Goal: Information Seeking & Learning: Stay updated

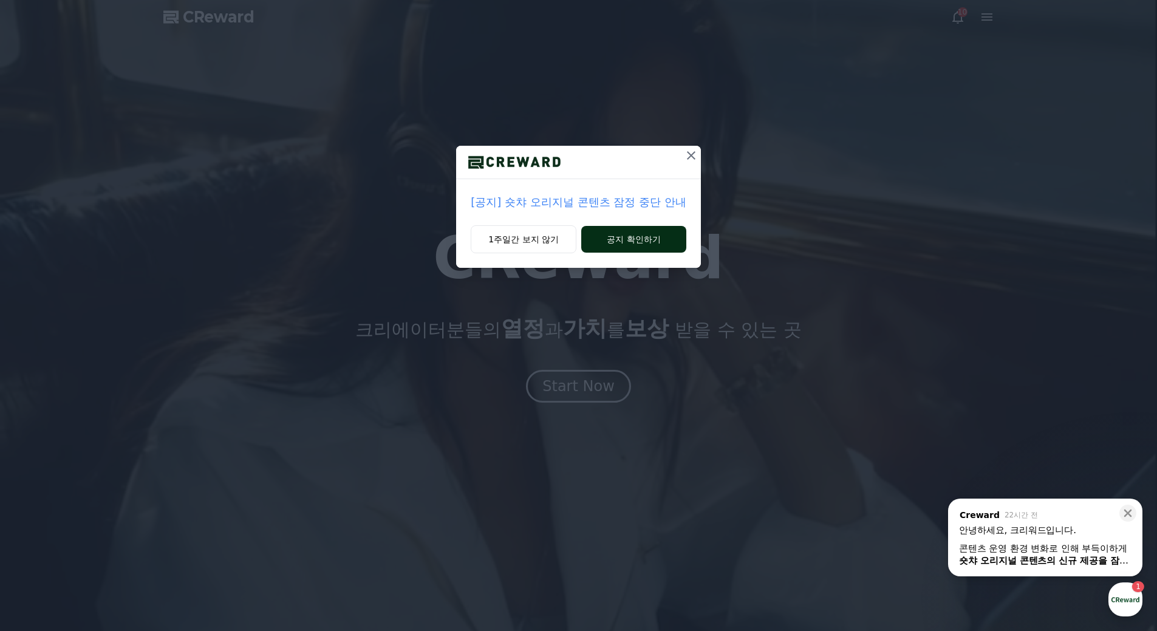
click at [623, 241] on button "공지 확인하기" at bounding box center [633, 239] width 105 height 27
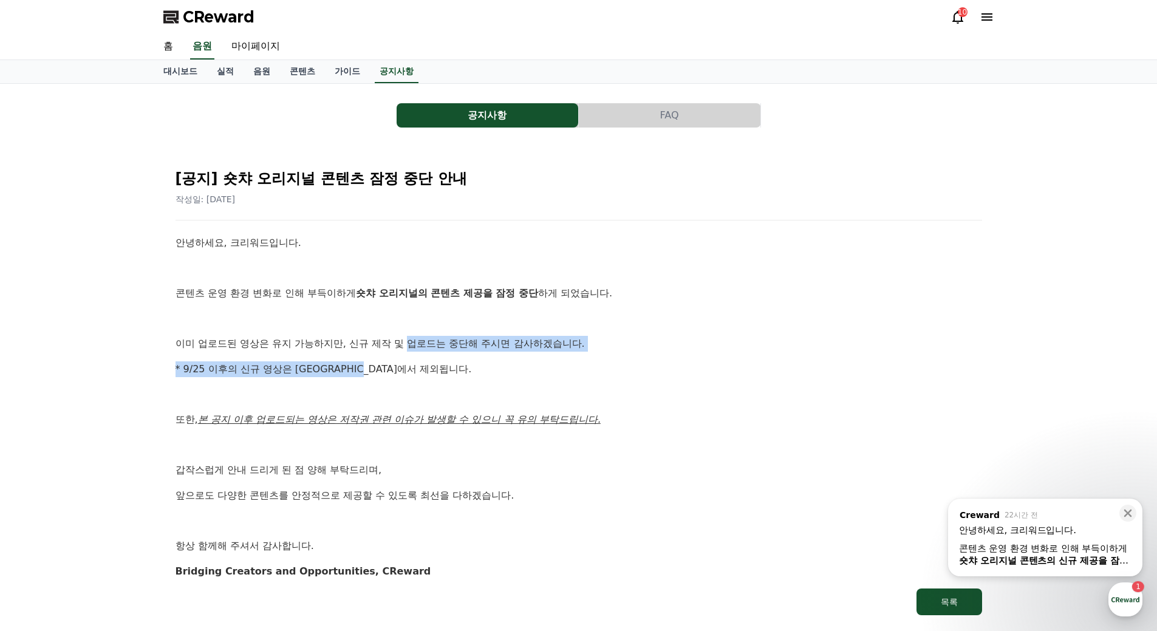
drag, startPoint x: 408, startPoint y: 344, endPoint x: 580, endPoint y: 352, distance: 172.7
click at [580, 352] on div "안녕하세요, 크리워드입니다. 콘텐츠 운영 환경 변화로 인해 부득이하게 숏챠 오리지널의 콘텐츠 제공을 잠정 중단 하게 되었습니다. 이미 업로드된…" at bounding box center [579, 407] width 807 height 344
click at [251, 369] on p "* 9/25 이후의 신규 영상은 정산에서 제외됩니다." at bounding box center [579, 369] width 807 height 16
drag, startPoint x: 239, startPoint y: 367, endPoint x: 387, endPoint y: 374, distance: 148.4
click at [387, 374] on p "* 9/25 이후의 신규 영상은 정산에서 제외됩니다." at bounding box center [579, 369] width 807 height 16
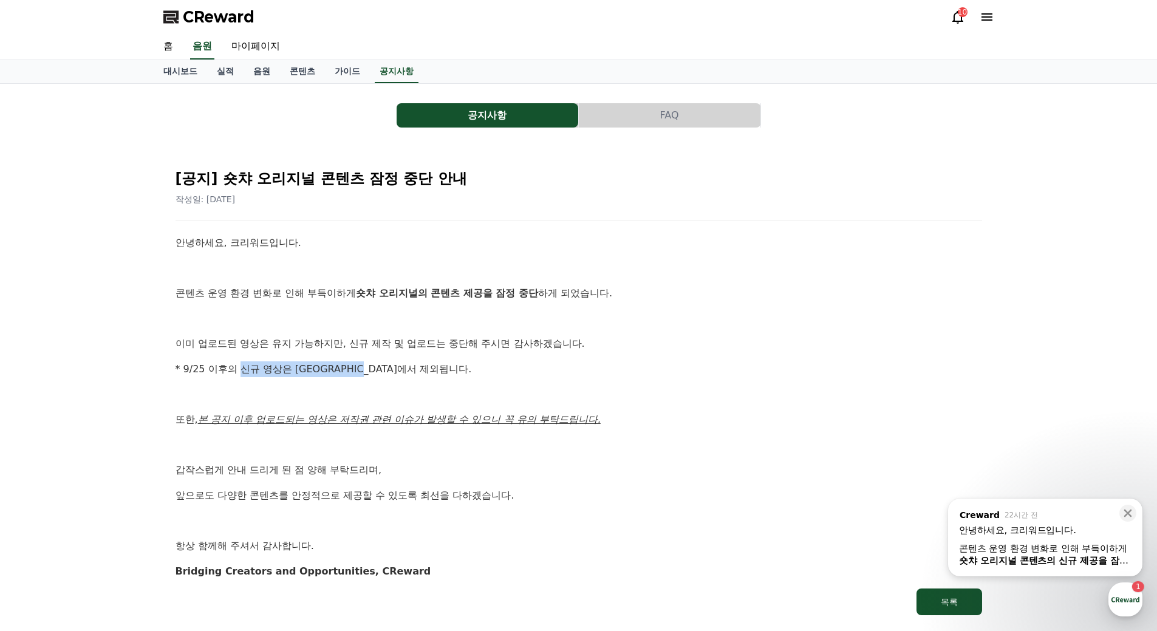
click at [287, 371] on p "* 9/25 이후의 신규 영상은 정산에서 제외됩니다." at bounding box center [579, 369] width 807 height 16
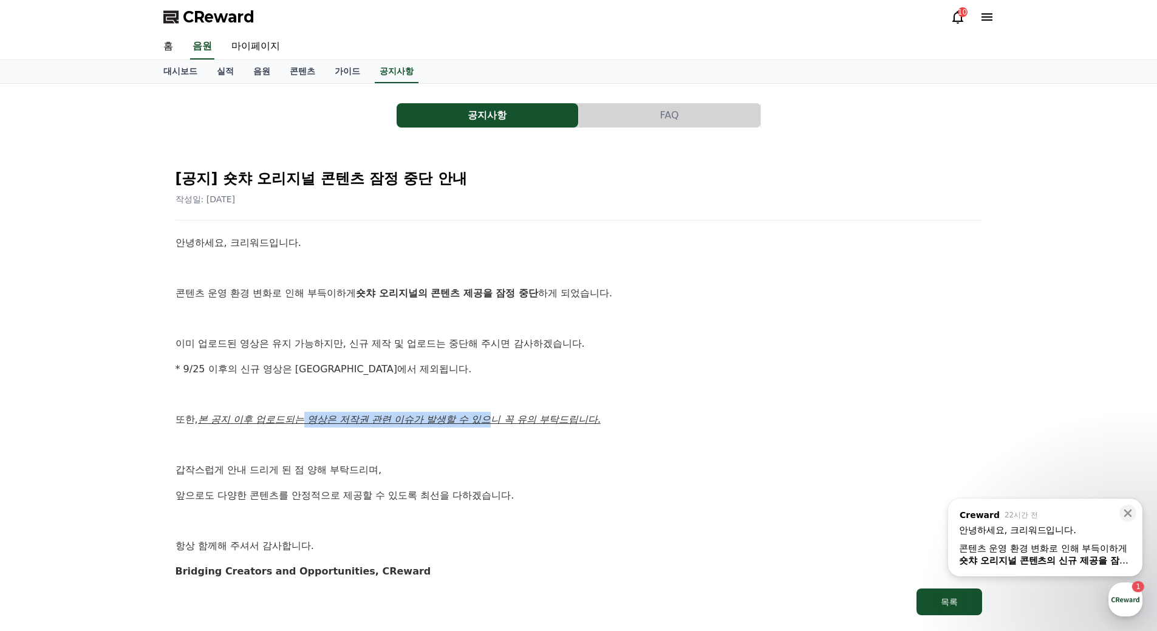
drag, startPoint x: 309, startPoint y: 423, endPoint x: 494, endPoint y: 424, distance: 184.7
click at [494, 424] on u "본 공지 이후 업로드되는 영상은 저작권 관련 이슈가 발생할 수 있으니 꼭 유의 부탁드립니다." at bounding box center [399, 420] width 403 height 12
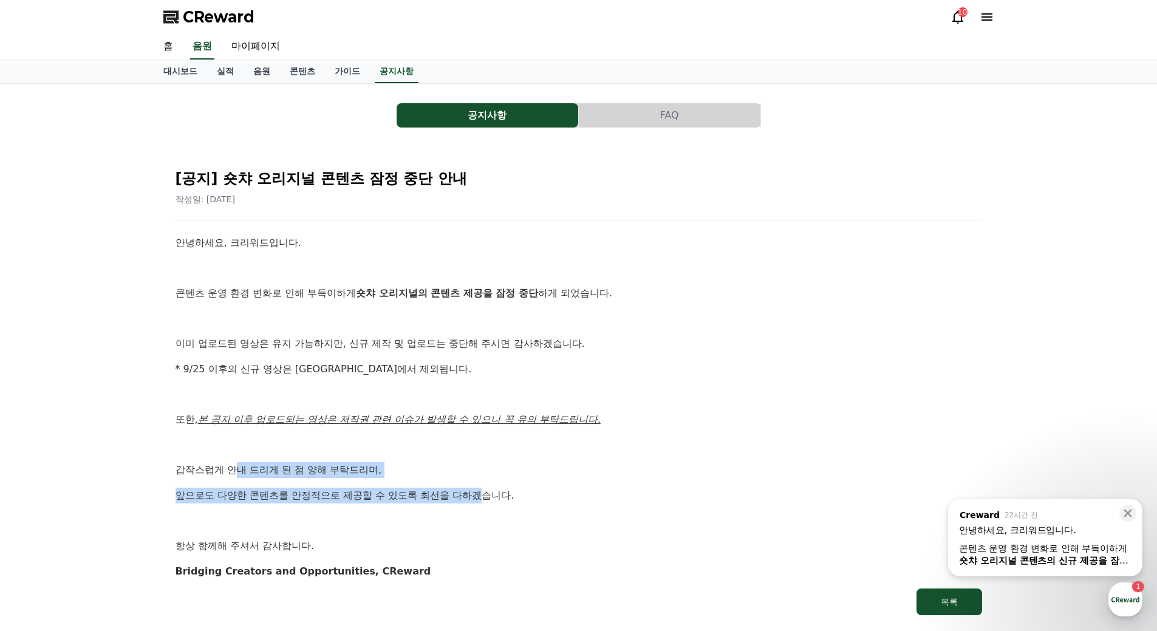
drag, startPoint x: 239, startPoint y: 470, endPoint x: 488, endPoint y: 488, distance: 249.1
click at [488, 488] on div "안녕하세요, 크리워드입니다. 콘텐츠 운영 환경 변화로 인해 부득이하게 숏챠 오리지널의 콘텐츠 제공을 잠정 중단 하게 되었습니다. 이미 업로드된…" at bounding box center [579, 407] width 807 height 344
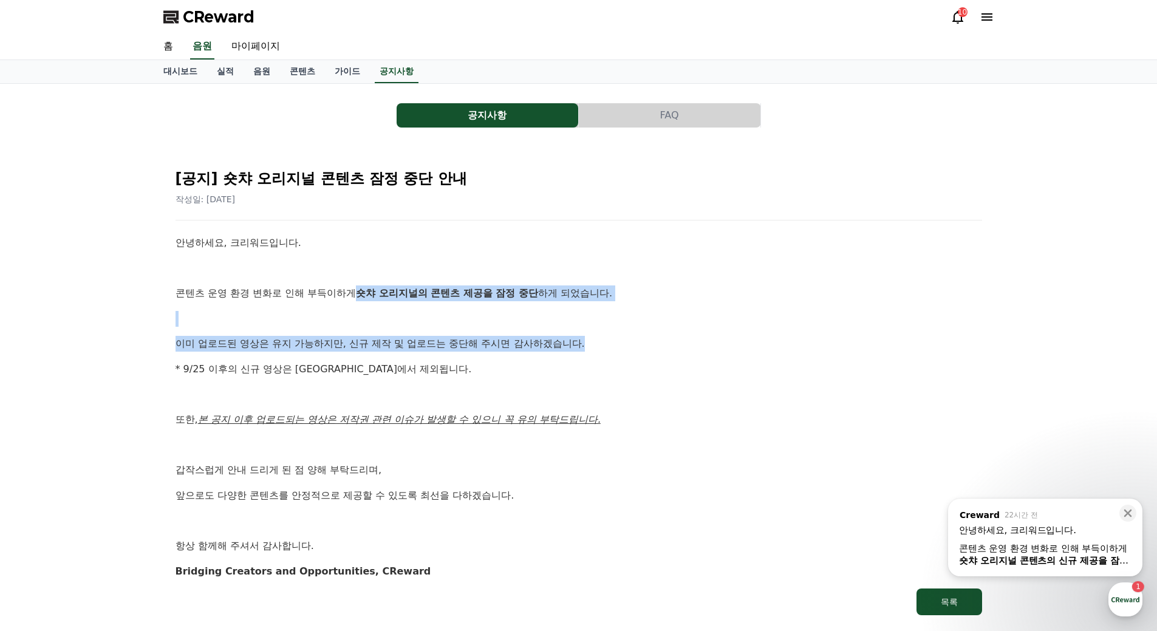
drag, startPoint x: 364, startPoint y: 292, endPoint x: 607, endPoint y: 341, distance: 247.9
click at [607, 341] on div "안녕하세요, 크리워드입니다. 콘텐츠 운영 환경 변화로 인해 부득이하게 숏챠 오리지널의 콘텐츠 제공을 잠정 중단 하게 되었습니다. 이미 업로드된…" at bounding box center [579, 407] width 807 height 344
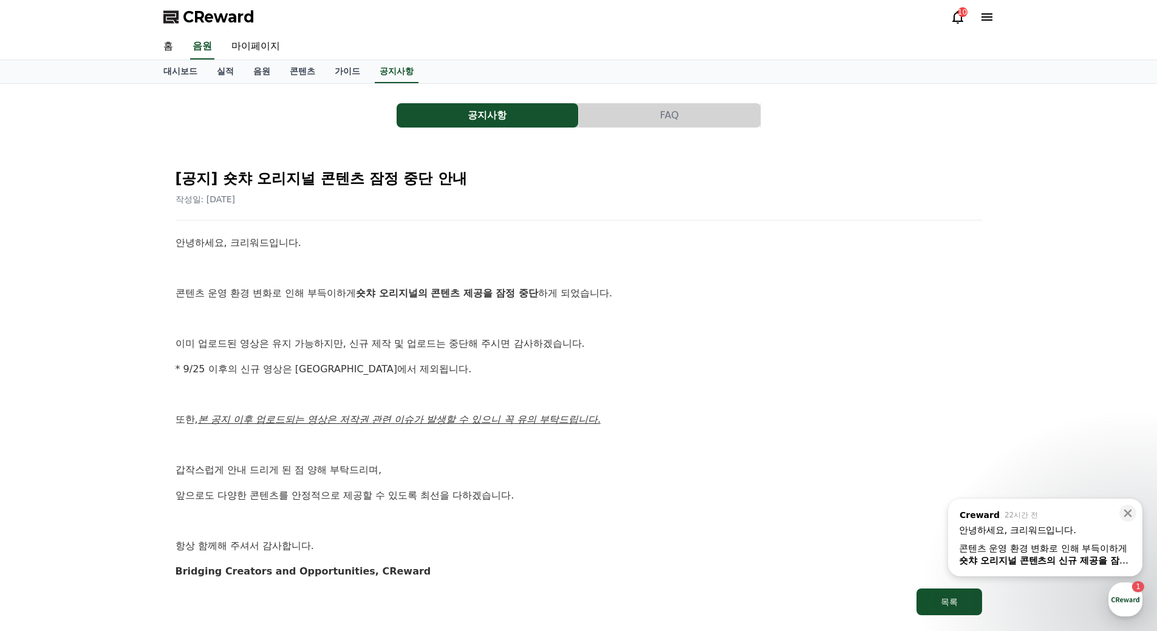
click at [323, 371] on p "* 9/25 이후의 신규 영상은 정산에서 제외됩니다." at bounding box center [579, 369] width 807 height 16
click at [341, 68] on link "가이드" at bounding box center [347, 71] width 45 height 23
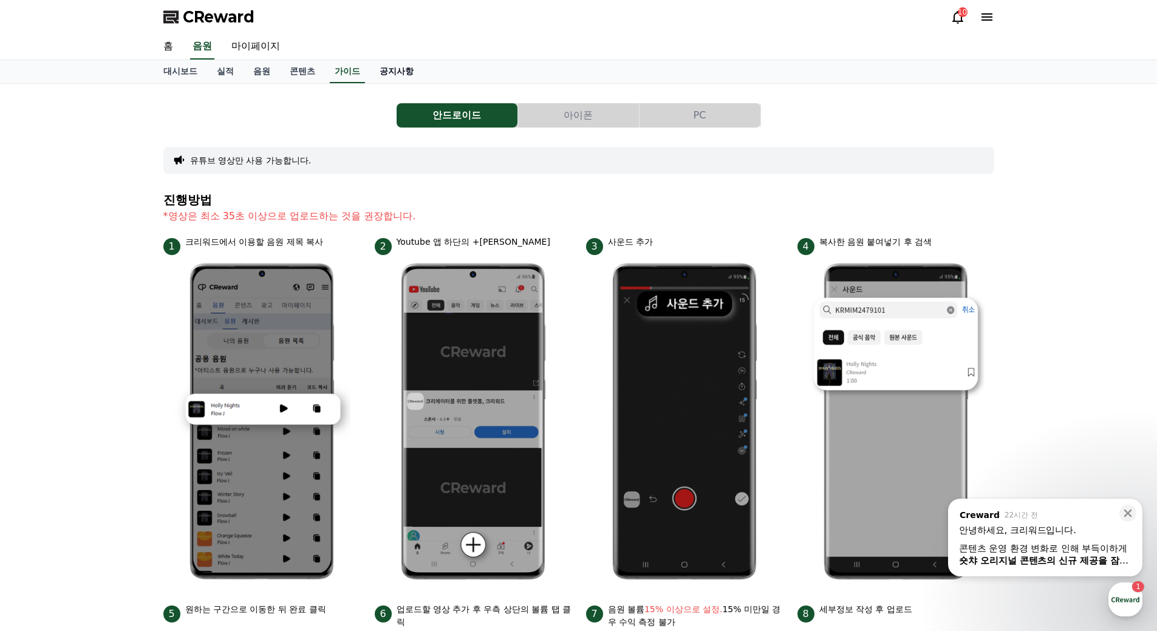
click at [402, 72] on link "공지사항" at bounding box center [396, 71] width 53 height 23
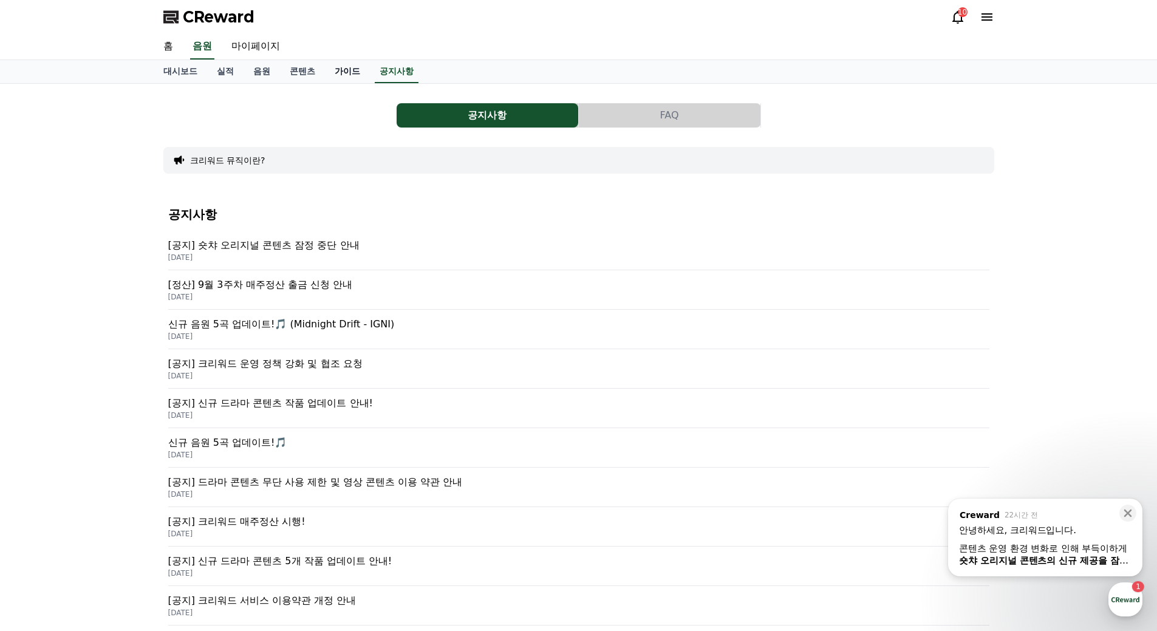
click at [350, 69] on link "가이드" at bounding box center [347, 71] width 45 height 23
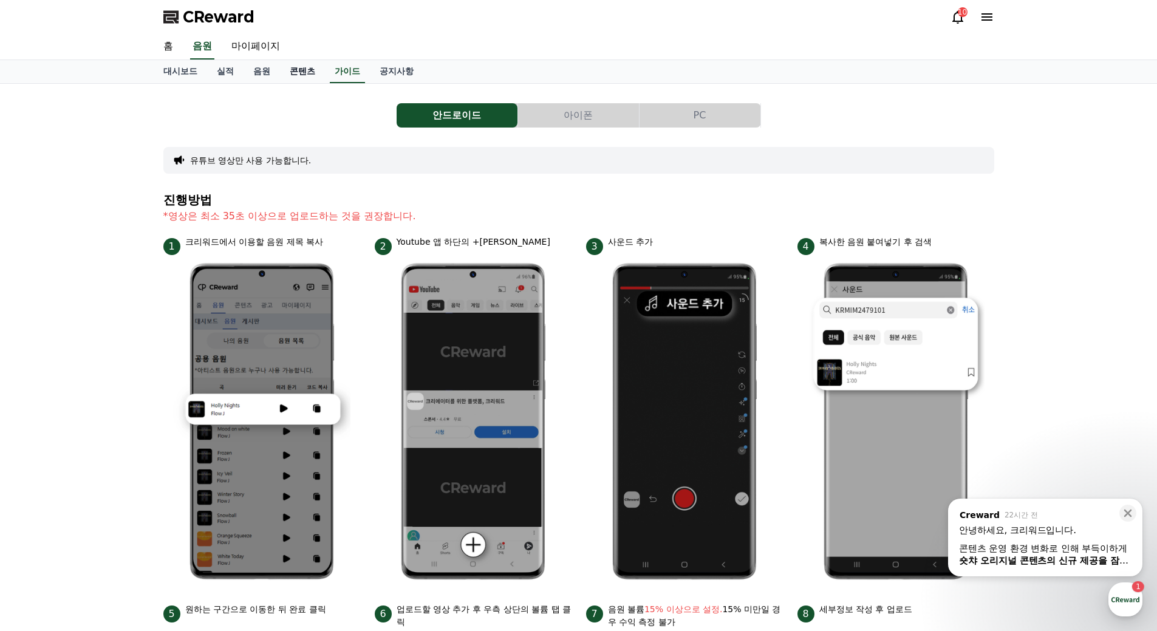
click at [304, 70] on link "콘텐츠" at bounding box center [302, 71] width 45 height 23
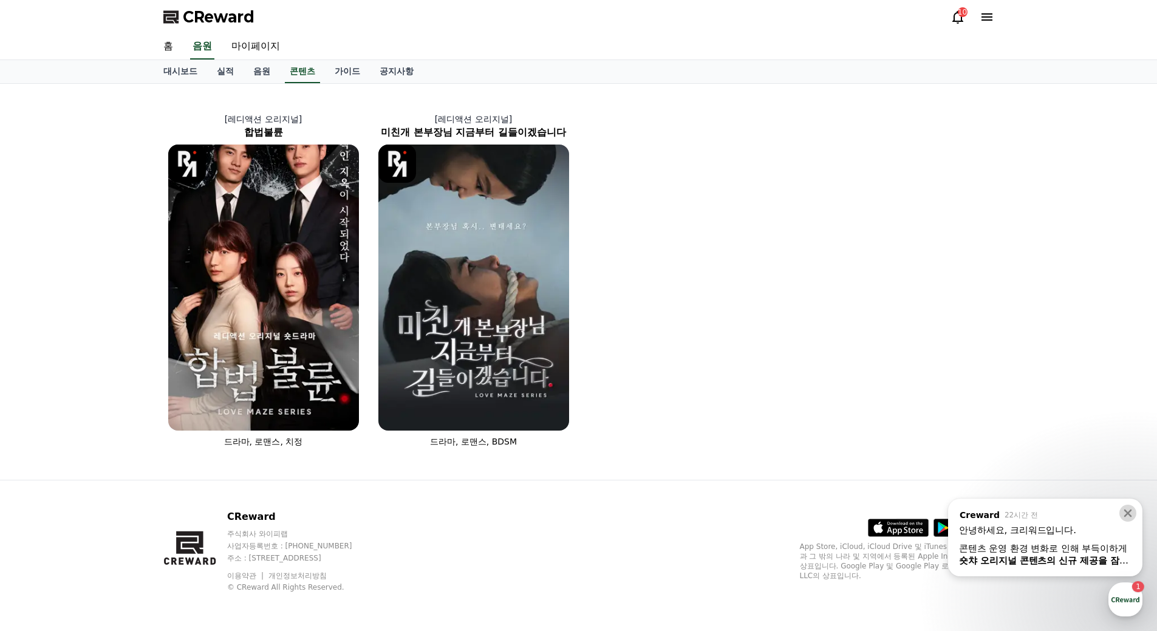
click at [1130, 513] on icon at bounding box center [1128, 513] width 12 height 12
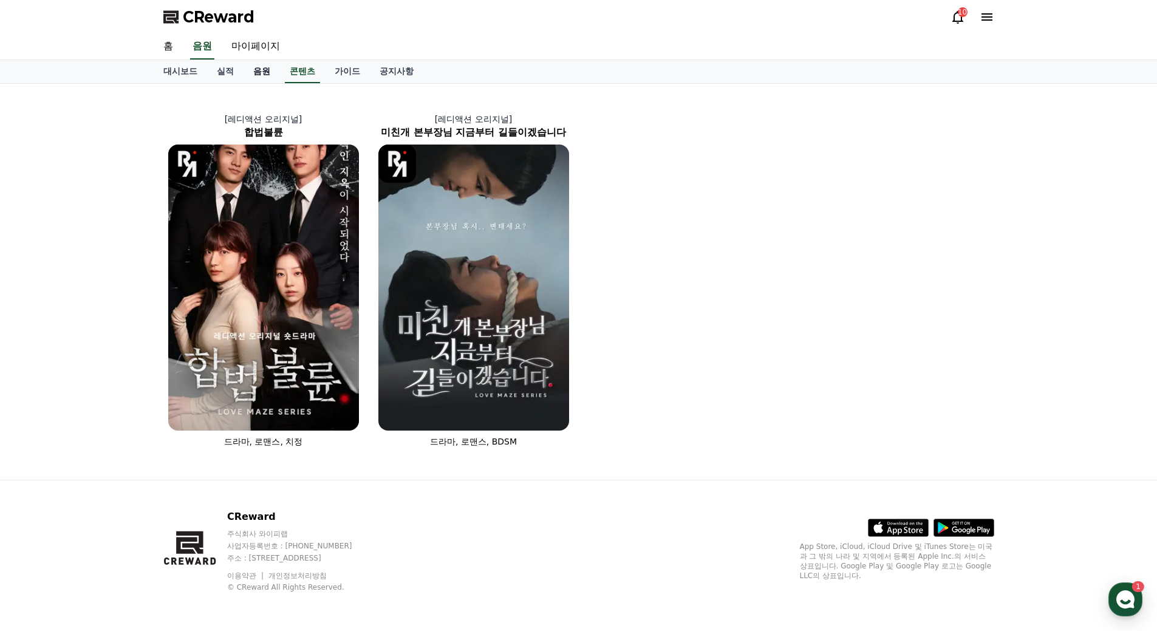
click at [261, 73] on link "음원" at bounding box center [262, 71] width 36 height 23
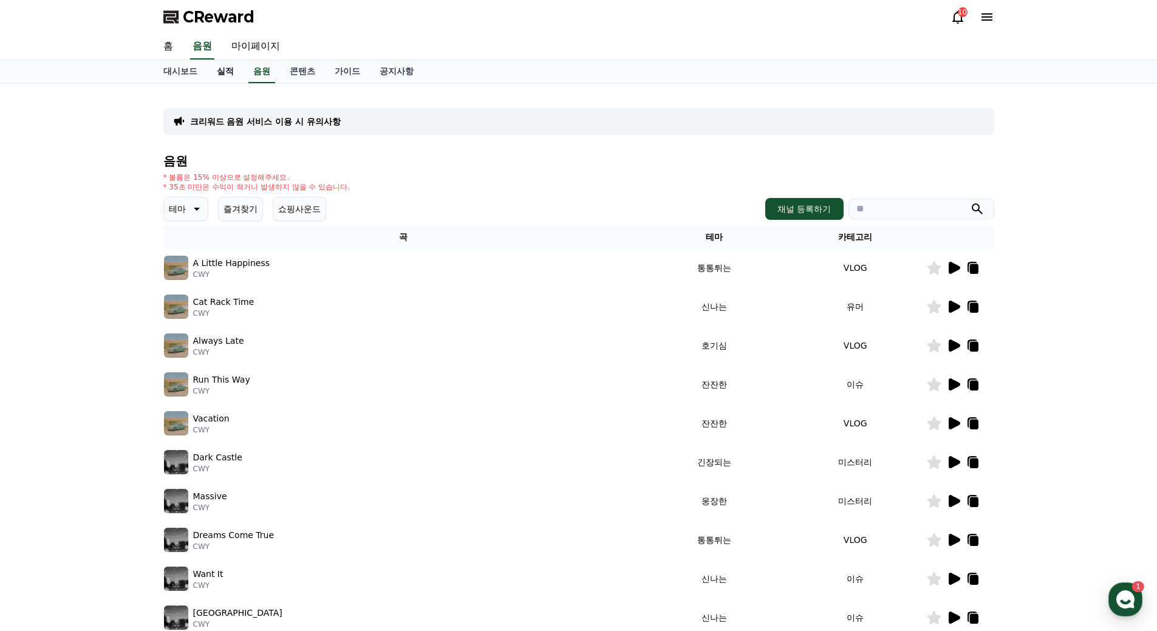
click at [231, 73] on link "실적" at bounding box center [225, 71] width 36 height 23
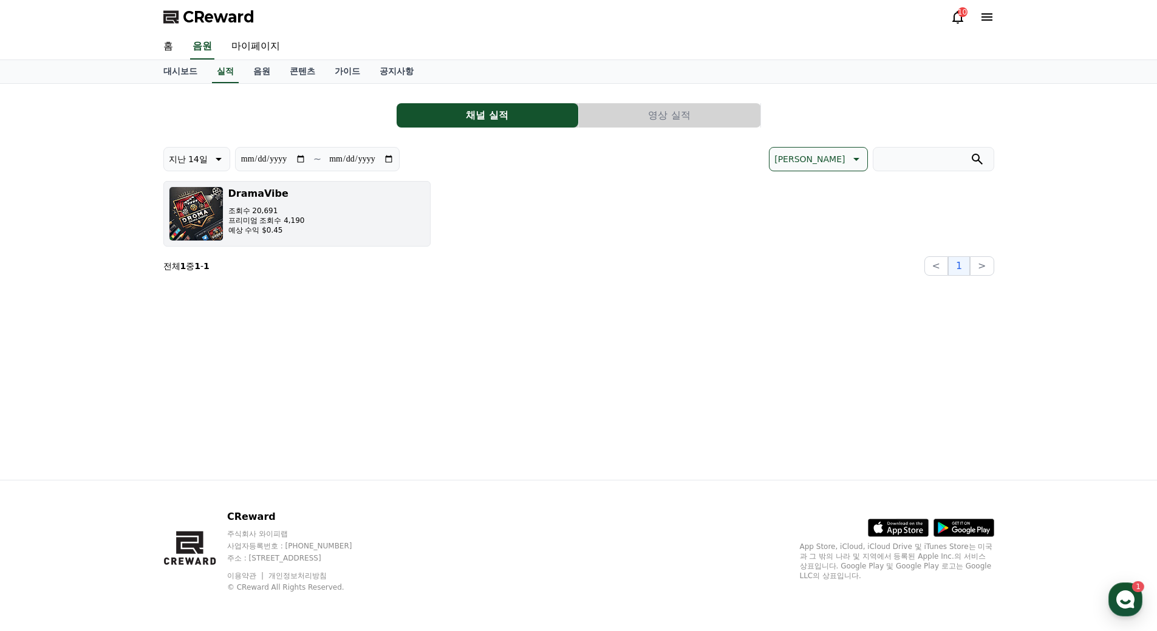
click at [295, 208] on p "조회수 20,691" at bounding box center [266, 211] width 77 height 10
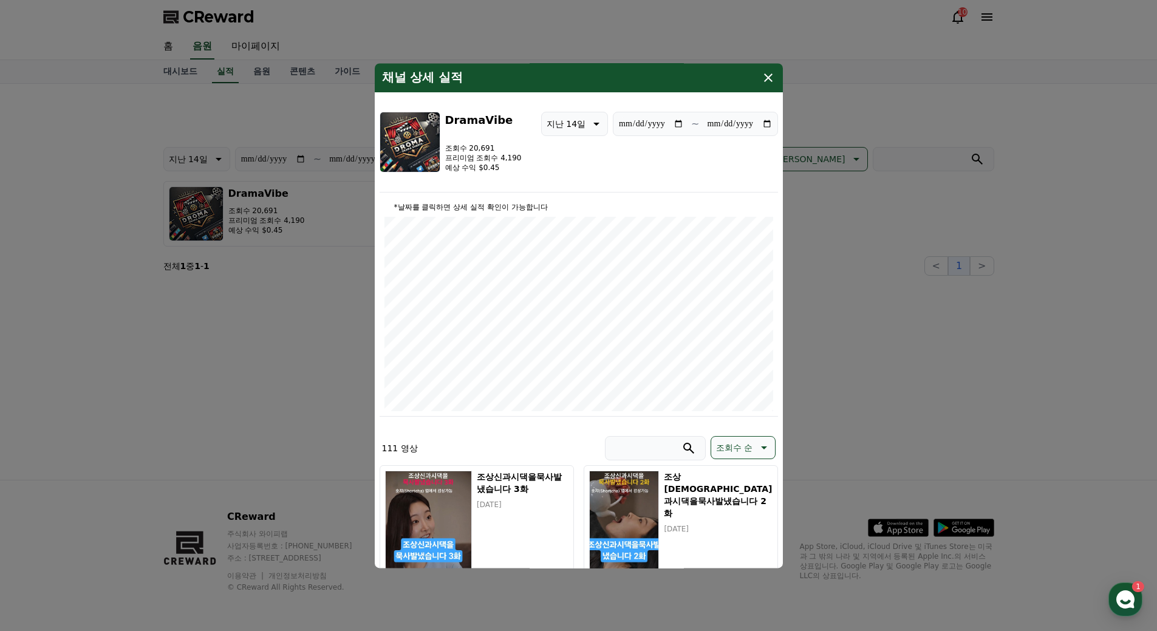
click at [876, 230] on button "close modal" at bounding box center [578, 315] width 1157 height 631
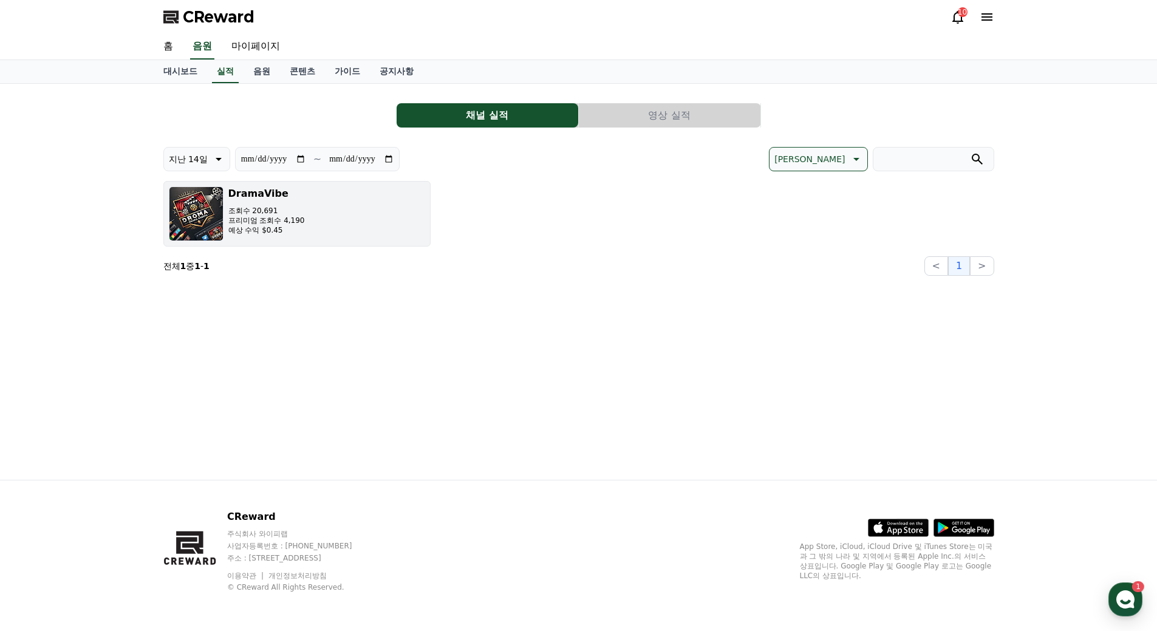
click at [301, 201] on div "DramaVibe 조회수 20,691 프리미엄 조회수 4,190 예상 수익 $0.45" at bounding box center [266, 213] width 77 height 55
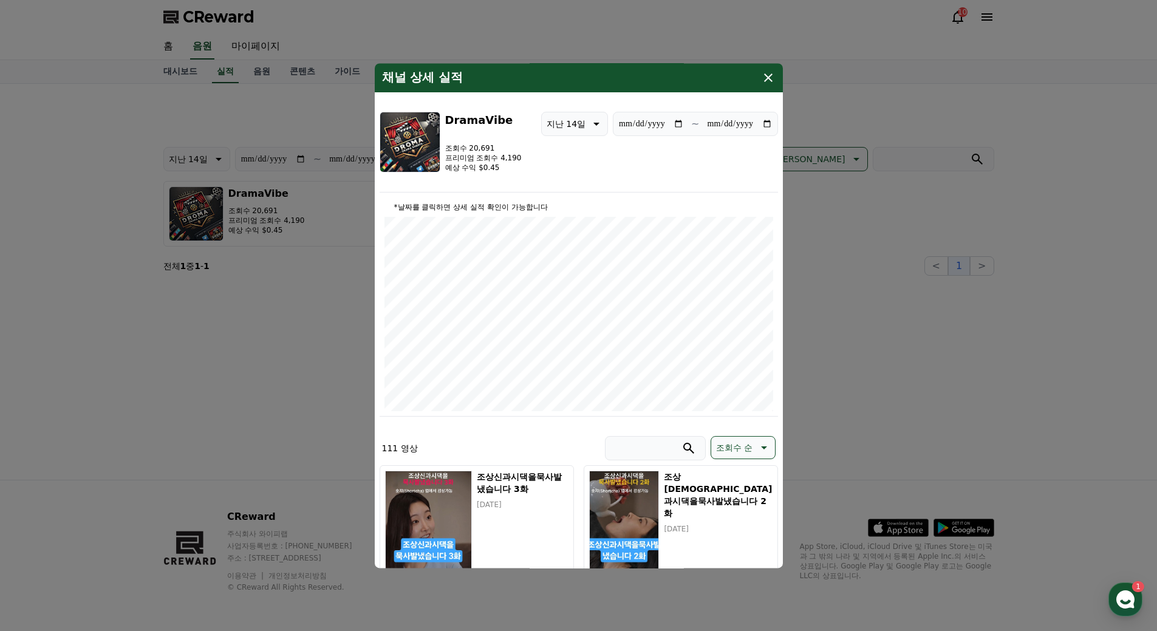
click at [768, 70] on icon "modal" at bounding box center [768, 77] width 15 height 15
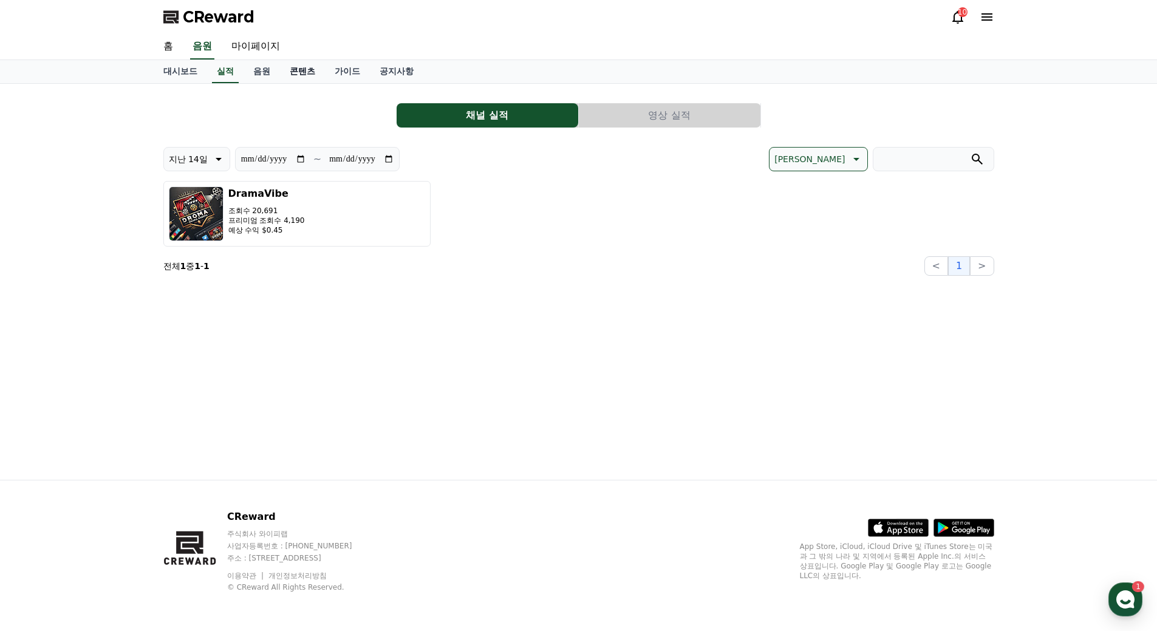
click at [307, 77] on link "콘텐츠" at bounding box center [302, 71] width 45 height 23
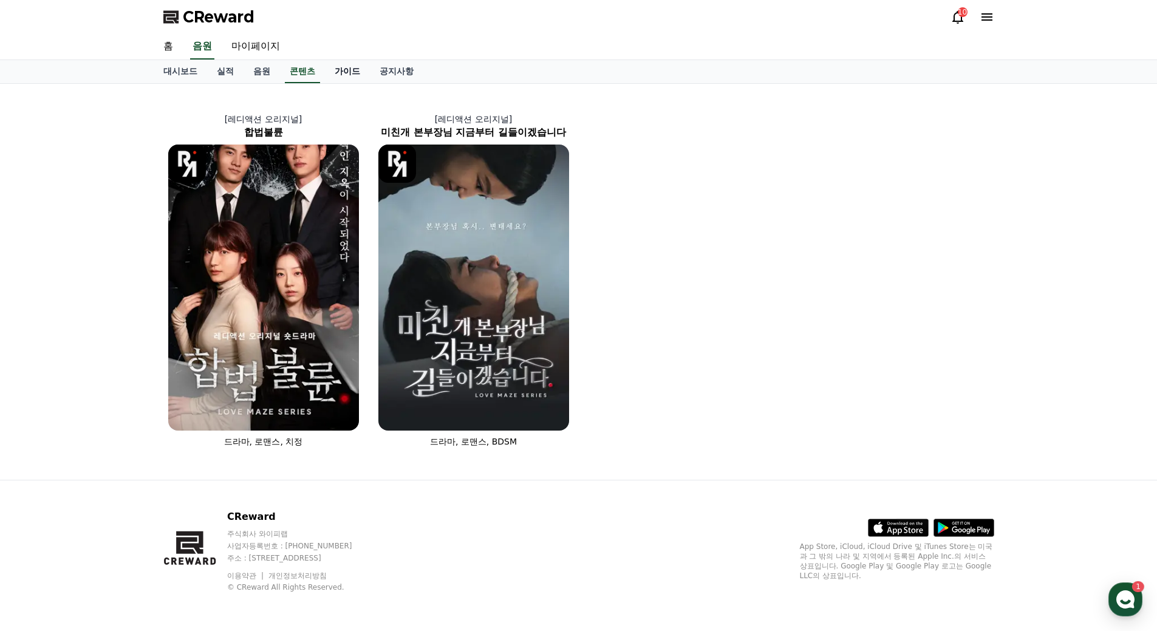
click at [356, 77] on link "가이드" at bounding box center [347, 71] width 45 height 23
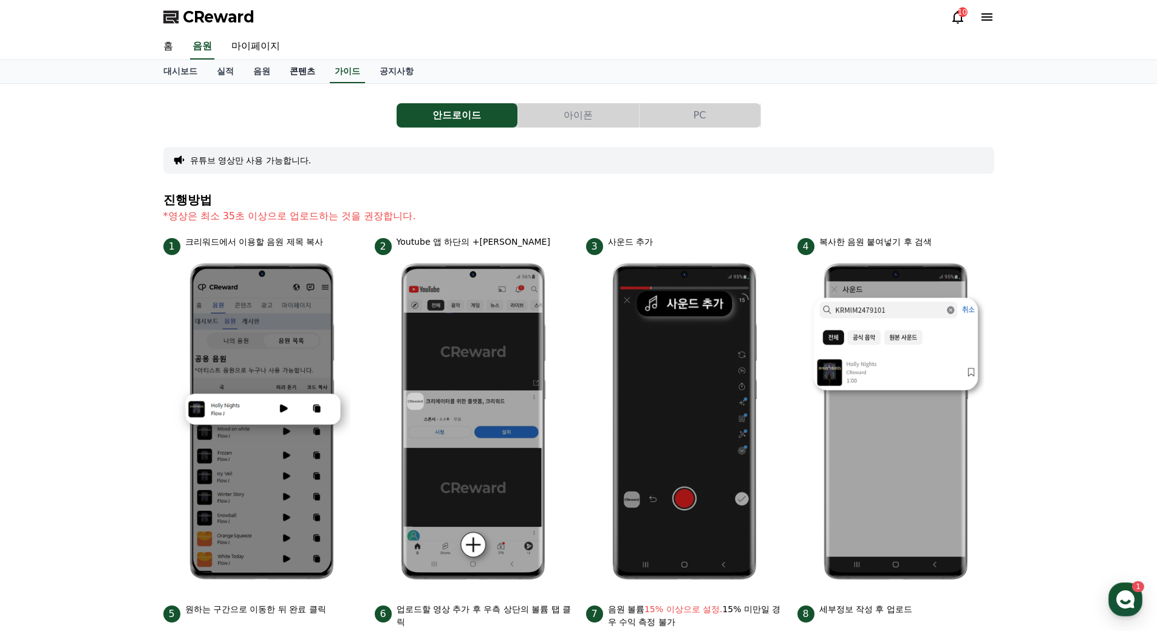
click at [313, 78] on link "콘텐츠" at bounding box center [302, 71] width 45 height 23
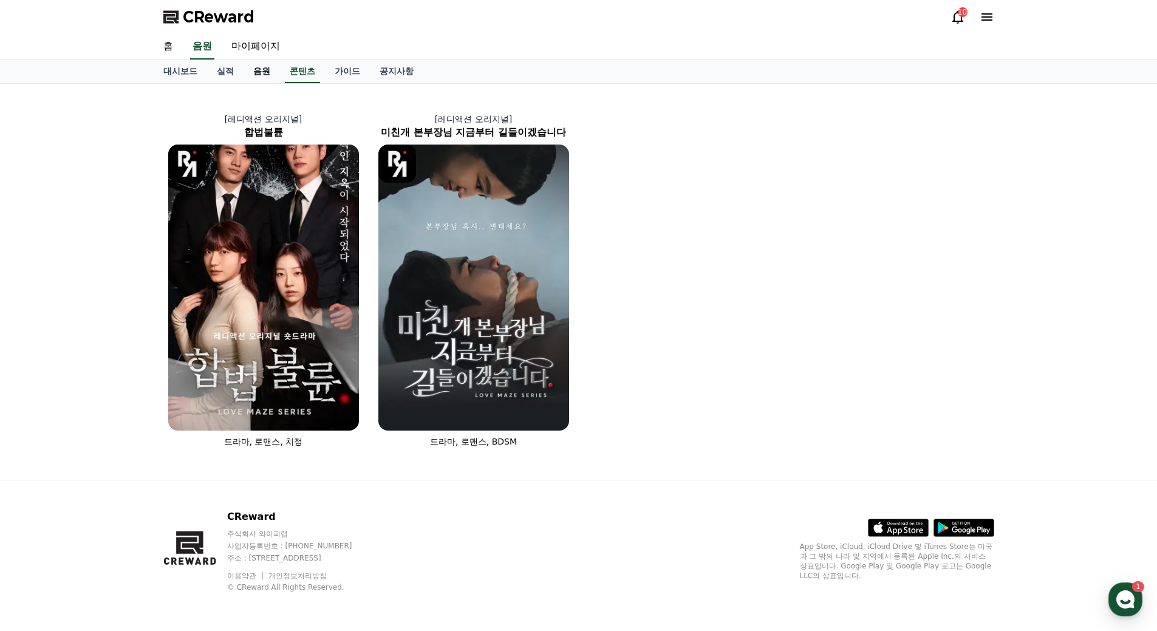
click at [256, 72] on link "음원" at bounding box center [262, 71] width 36 height 23
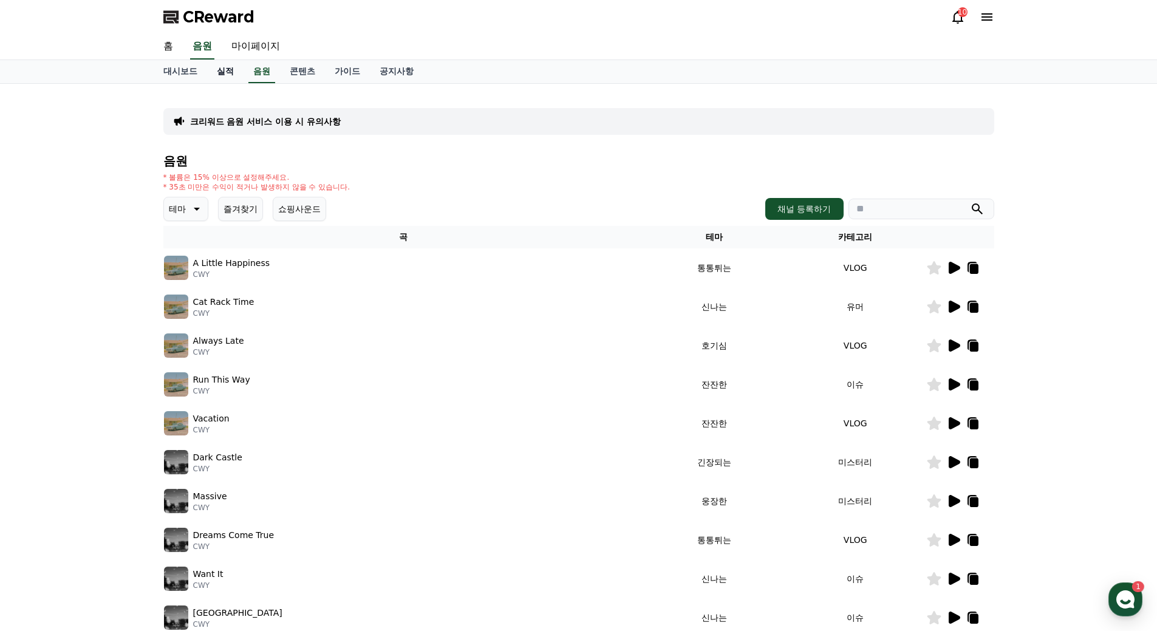
click at [225, 72] on link "실적" at bounding box center [225, 71] width 36 height 23
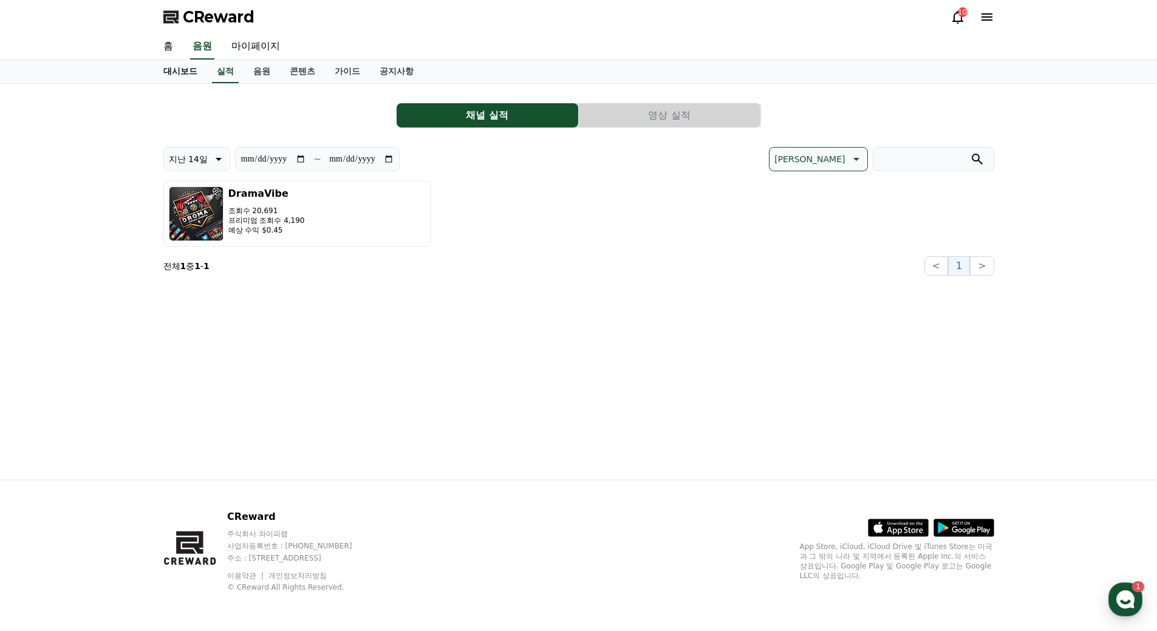
click at [185, 74] on link "대시보드" at bounding box center [180, 71] width 53 height 23
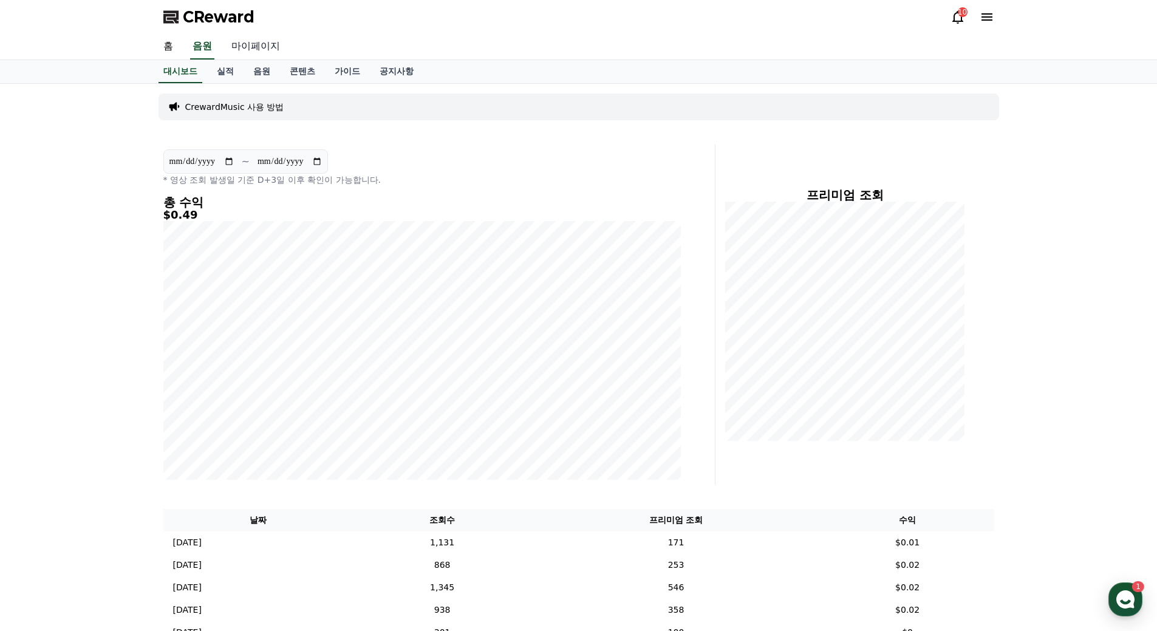
click at [264, 50] on link "마이페이지" at bounding box center [256, 47] width 68 height 26
select select "**********"
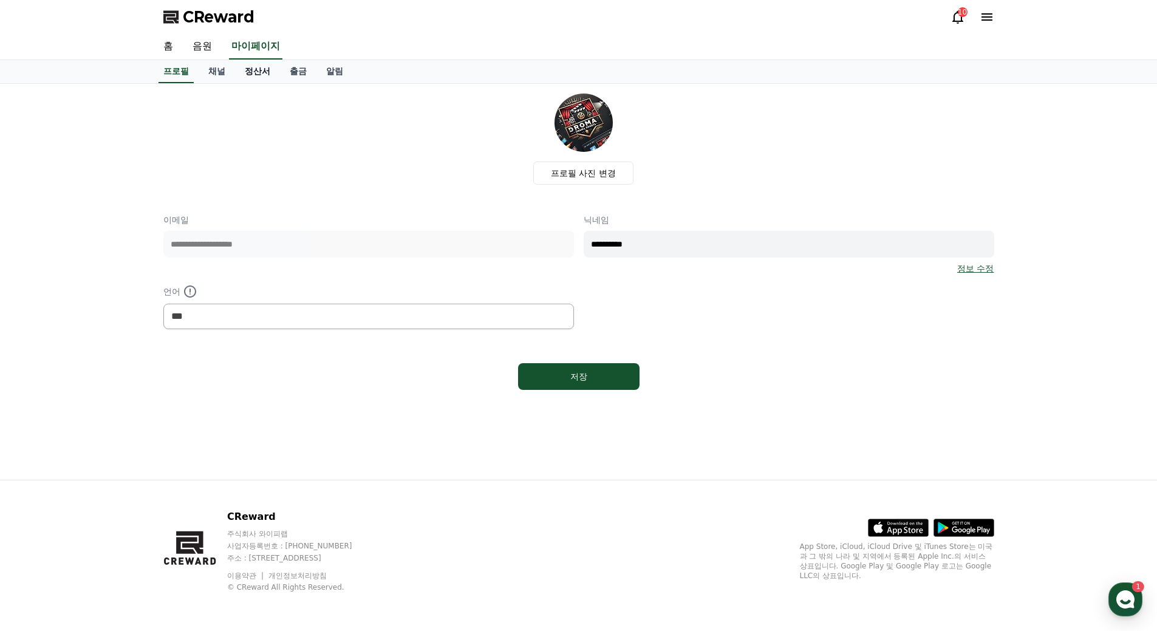
click at [264, 72] on link "정산서" at bounding box center [257, 71] width 45 height 23
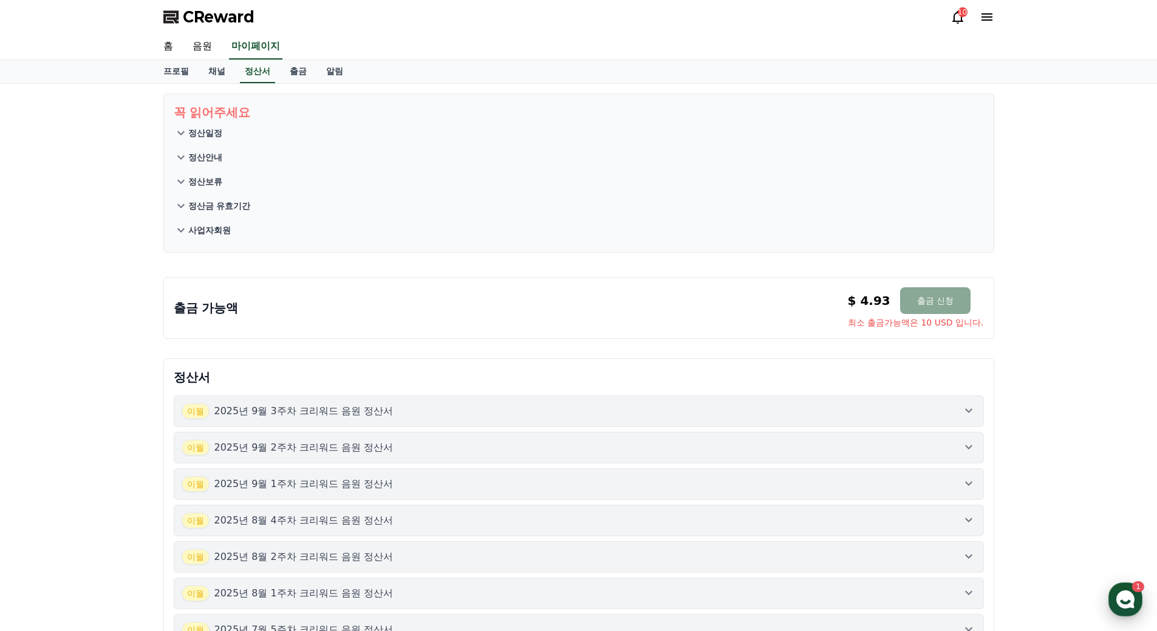
click at [1129, 599] on use "button" at bounding box center [1125, 599] width 18 height 18
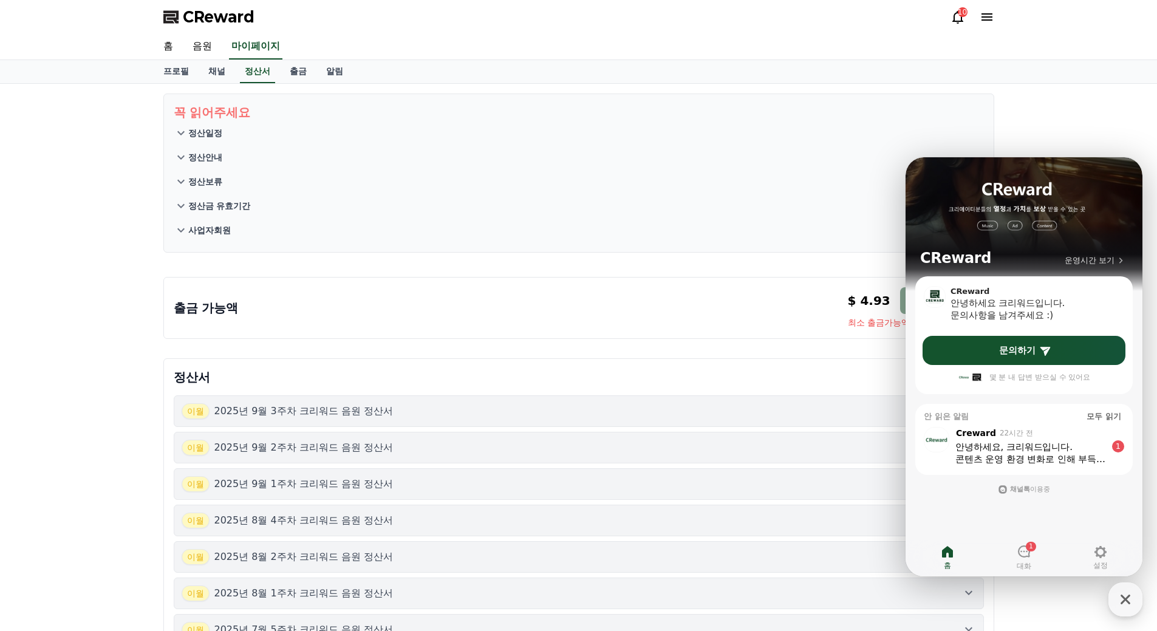
click at [1023, 460] on div "콘텐츠 운영 환경 변화로 인해 부득이하게 숏챠 오리지널 콘텐츠의 신규 제공을 잠정 중단 하게 되었습니다." at bounding box center [1030, 459] width 151 height 12
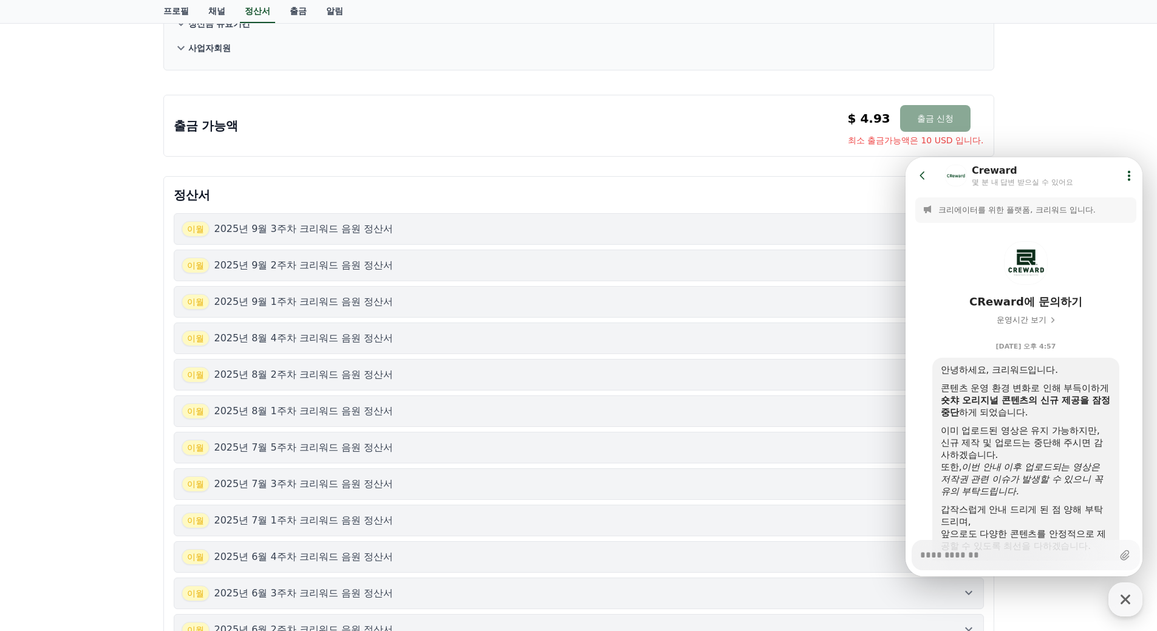
click at [649, 183] on div "정산서 이월 2025년 9월 3주차 크리워드 음원 정산서 이월 2025년 9월 2주차 크리워드 음원 정산서 이월 2025년 9월 1주차 크리워…" at bounding box center [578, 512] width 831 height 672
click at [1121, 605] on icon "button" at bounding box center [1126, 600] width 22 height 22
type textarea "*"
